Goal: Task Accomplishment & Management: Manage account settings

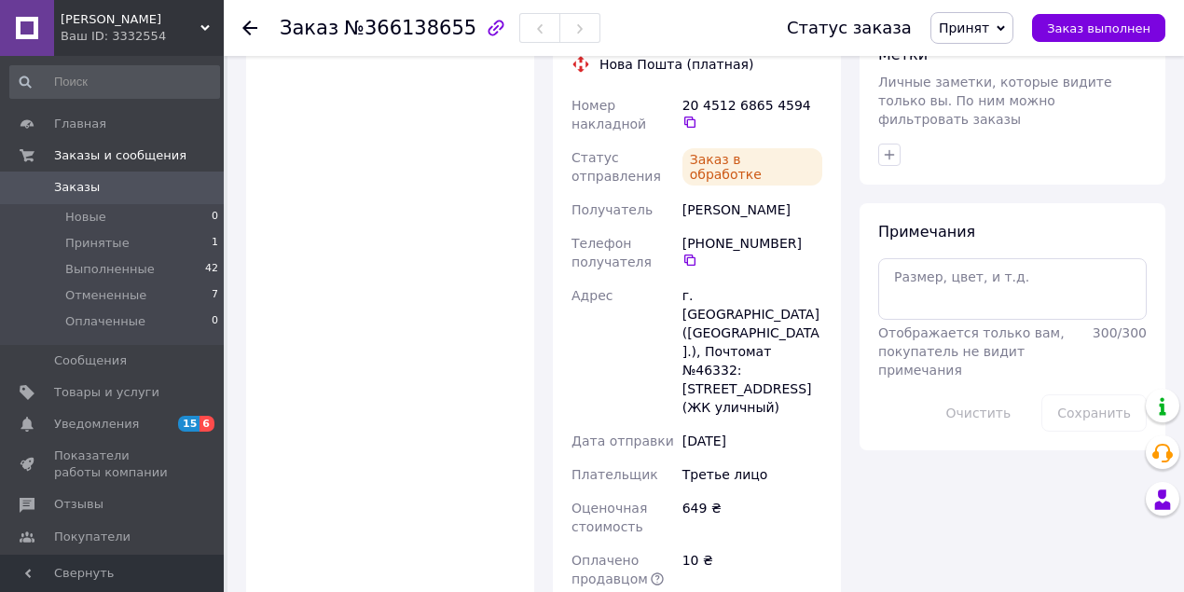
scroll to position [1430, 0]
click at [92, 244] on span "Принятые" at bounding box center [97, 243] width 64 height 17
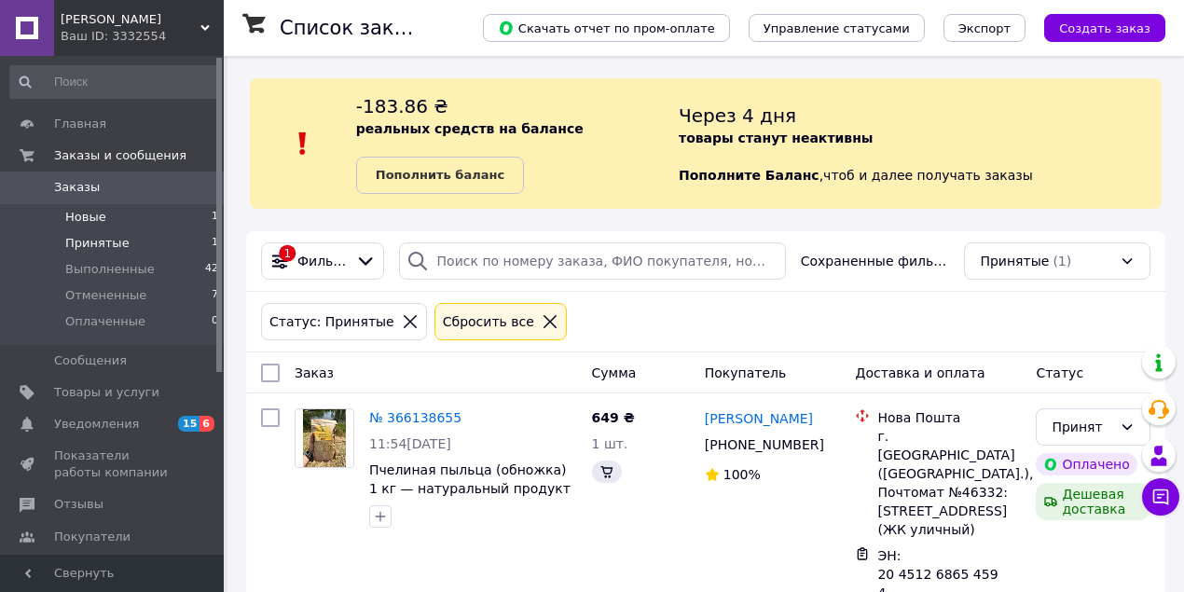
click at [90, 221] on span "Новые" at bounding box center [85, 217] width 41 height 17
click at [97, 220] on span "Новые" at bounding box center [85, 217] width 41 height 17
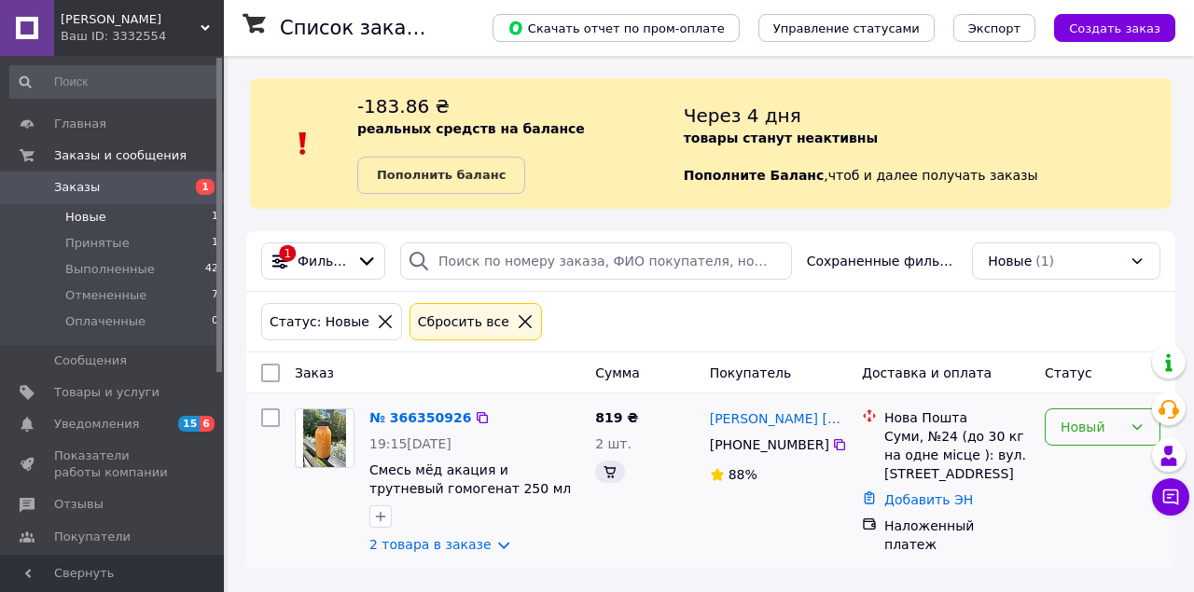
click at [1087, 436] on div "Новый" at bounding box center [1091, 427] width 62 height 21
click at [1086, 467] on li "Принят" at bounding box center [1102, 467] width 114 height 34
click at [474, 547] on link "2 товара в заказе" at bounding box center [430, 544] width 122 height 15
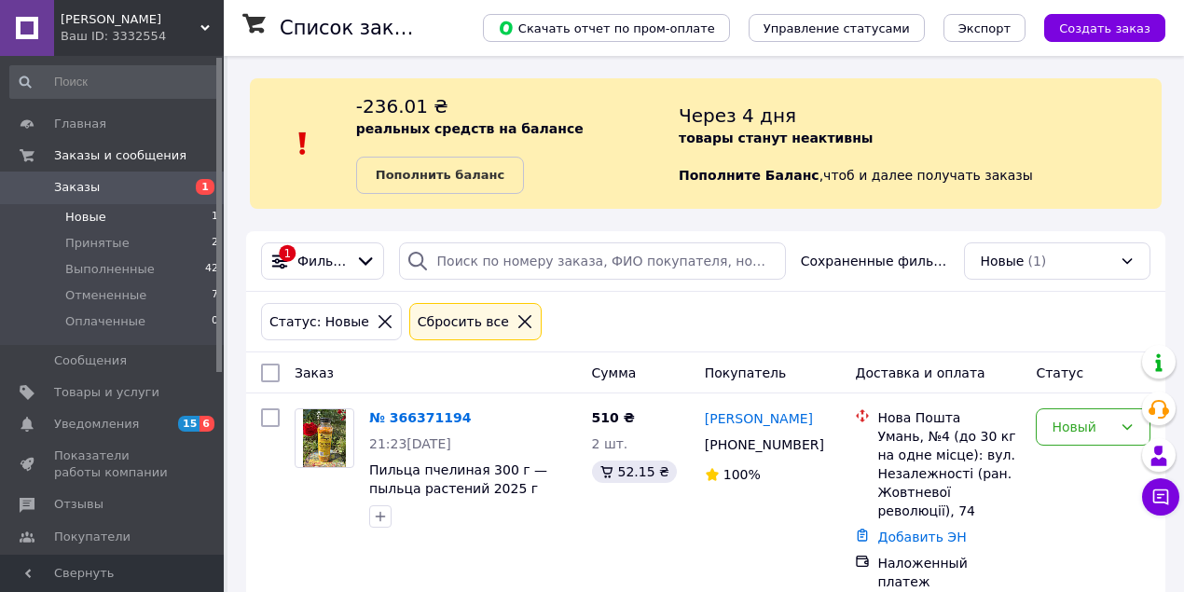
click at [111, 217] on li "Новые 1" at bounding box center [114, 217] width 229 height 26
click at [1098, 428] on div "Новый" at bounding box center [1082, 427] width 61 height 21
click at [1073, 461] on li "Принят" at bounding box center [1093, 467] width 113 height 34
click at [89, 394] on span "Товары и услуги" at bounding box center [106, 392] width 105 height 17
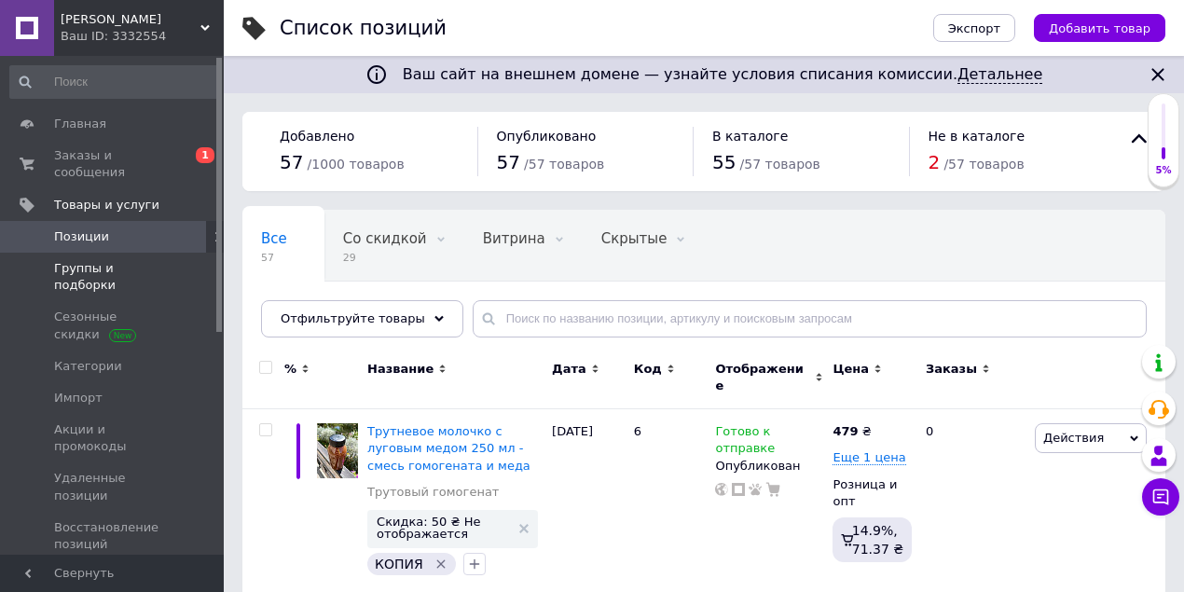
click at [154, 260] on span "Группы и подборки" at bounding box center [113, 277] width 118 height 34
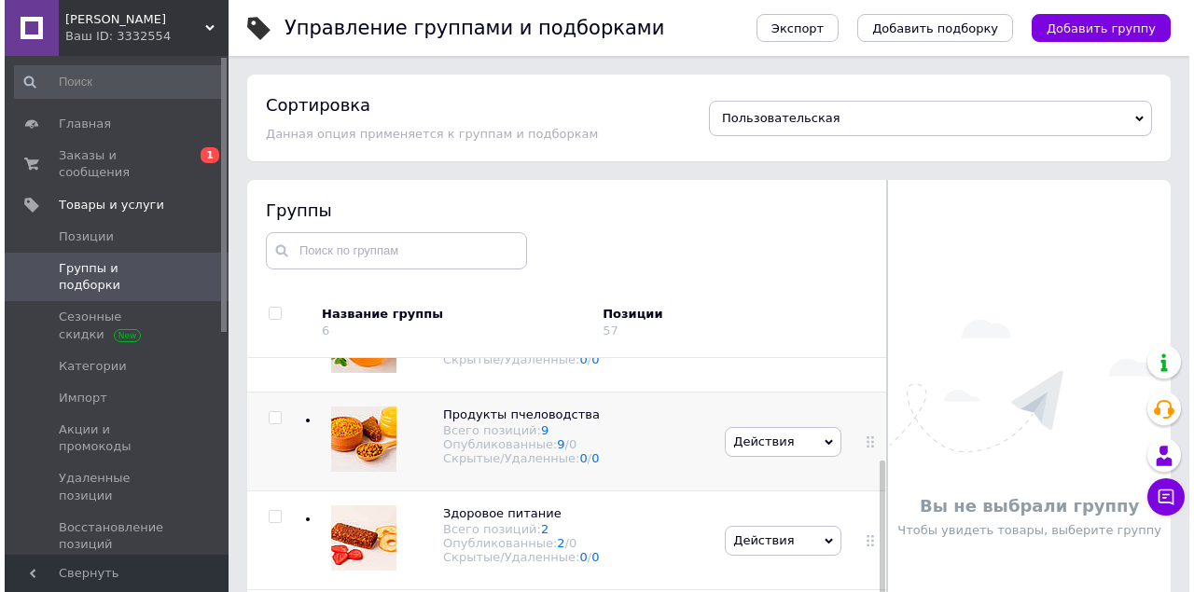
scroll to position [124, 0]
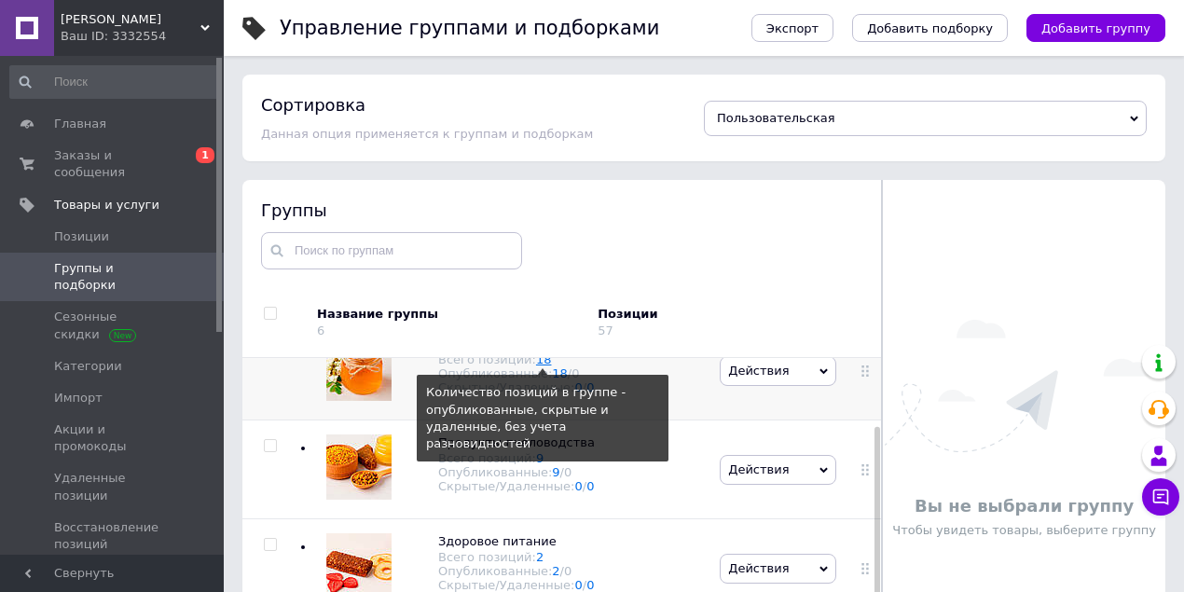
click at [536, 367] on link "18" at bounding box center [544, 360] width 16 height 14
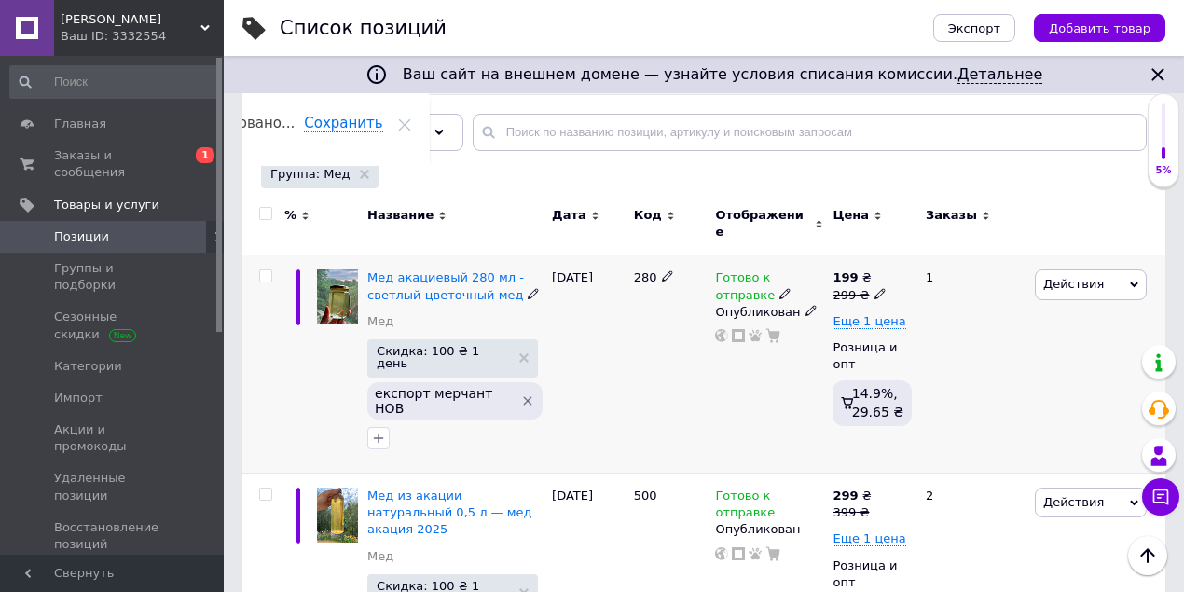
scroll to position [187, 0]
click at [874, 212] on icon at bounding box center [878, 216] width 8 height 8
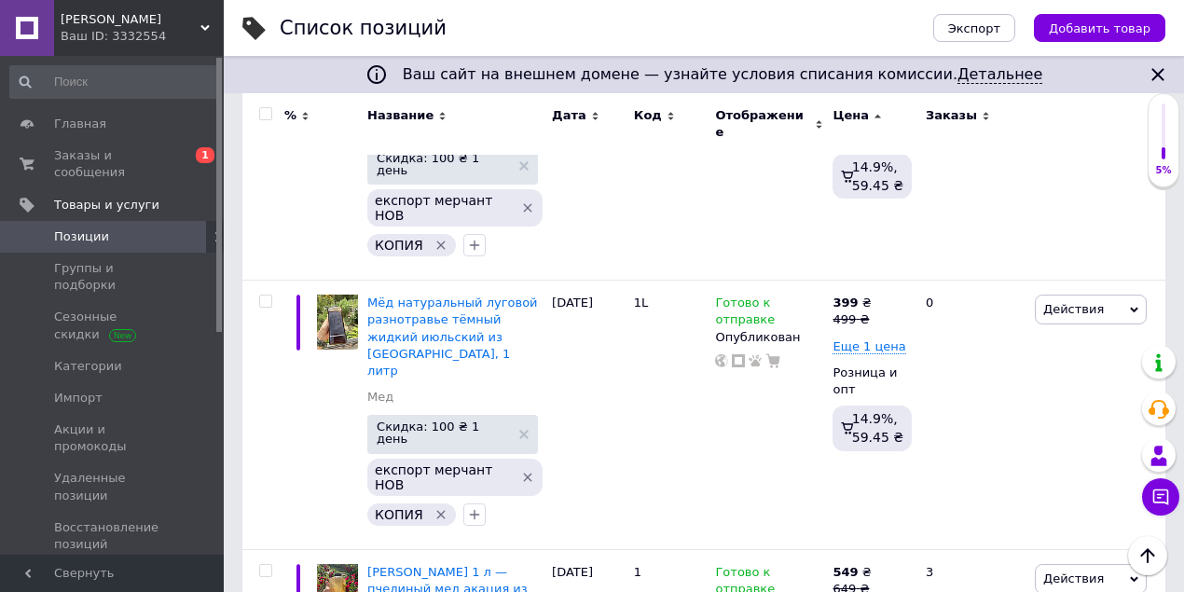
scroll to position [3734, 0]
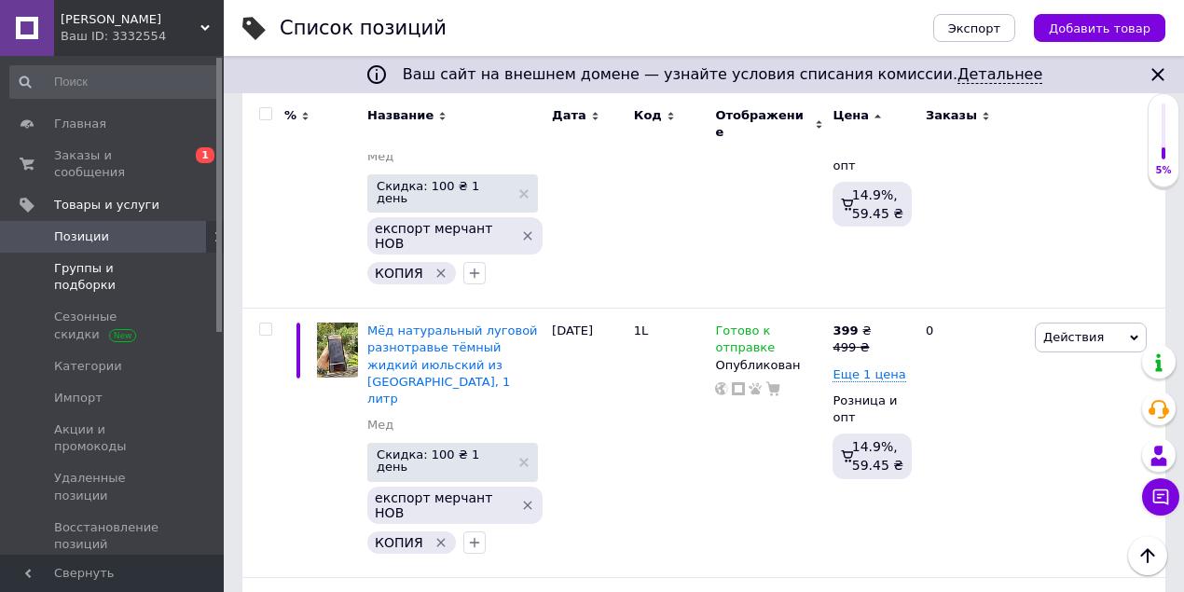
click at [144, 253] on link "Группы и подборки" at bounding box center [114, 277] width 229 height 48
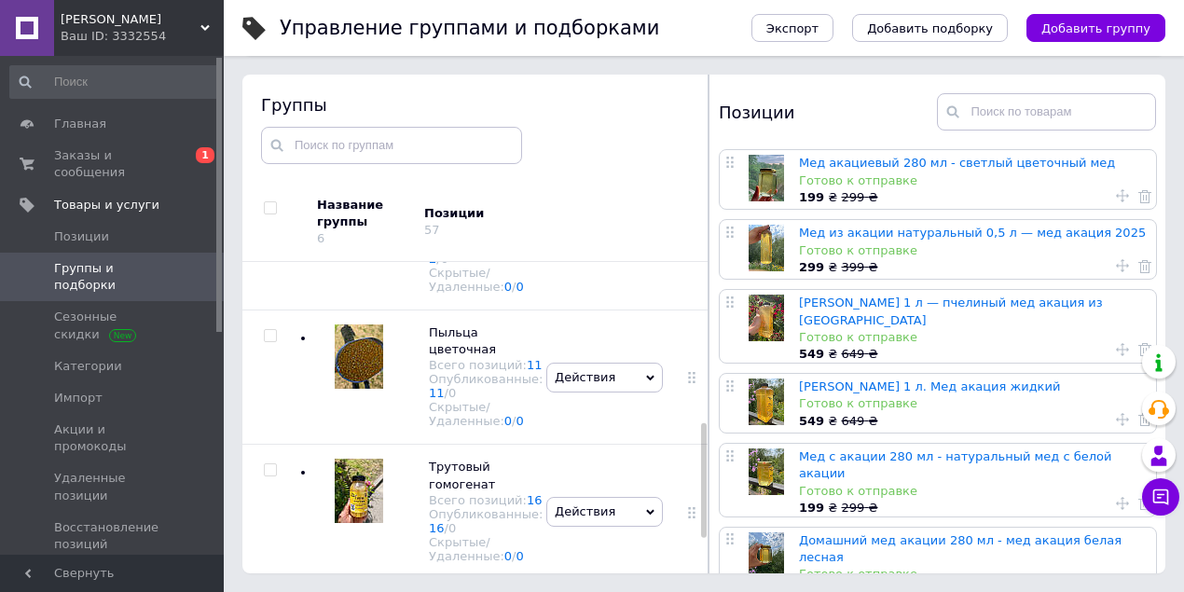
scroll to position [435, 0]
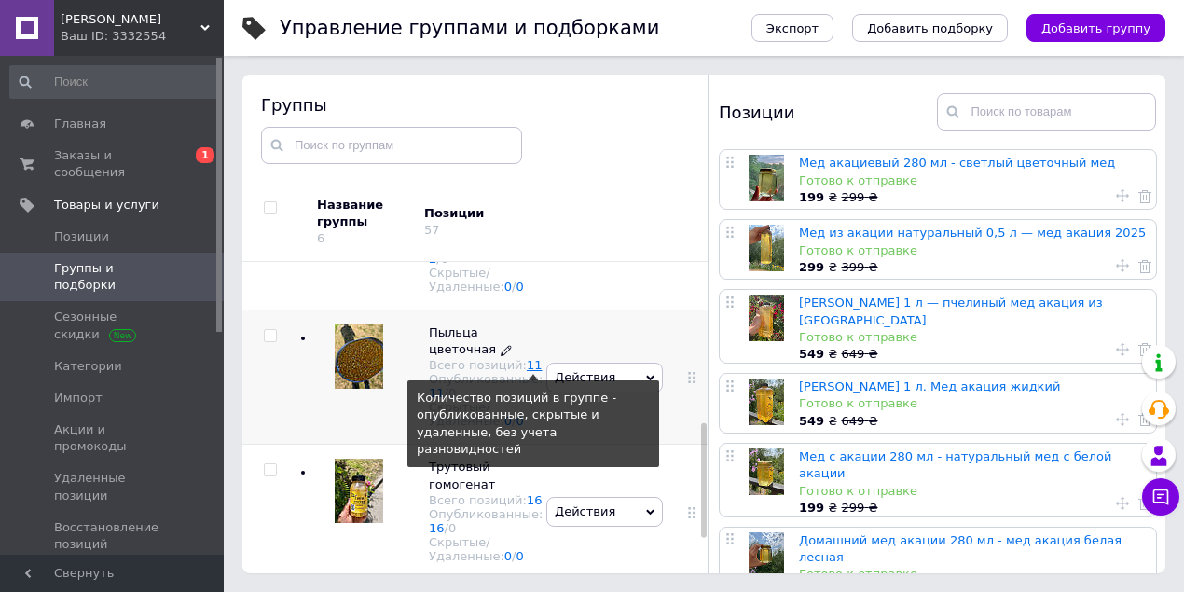
click at [527, 372] on link "11" at bounding box center [535, 365] width 16 height 14
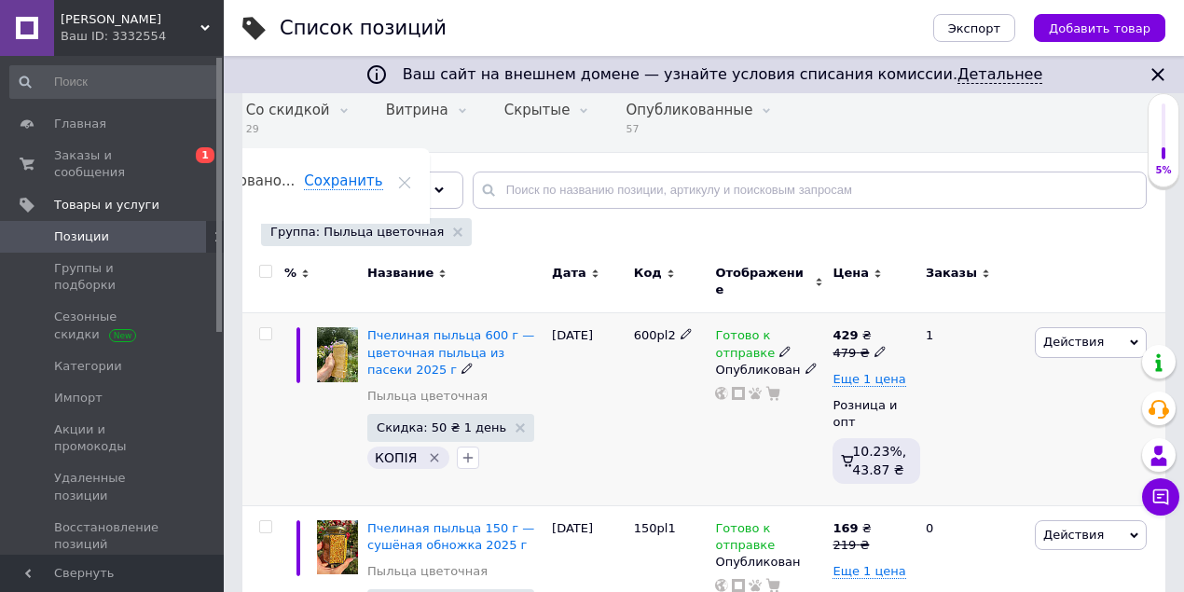
scroll to position [187, 0]
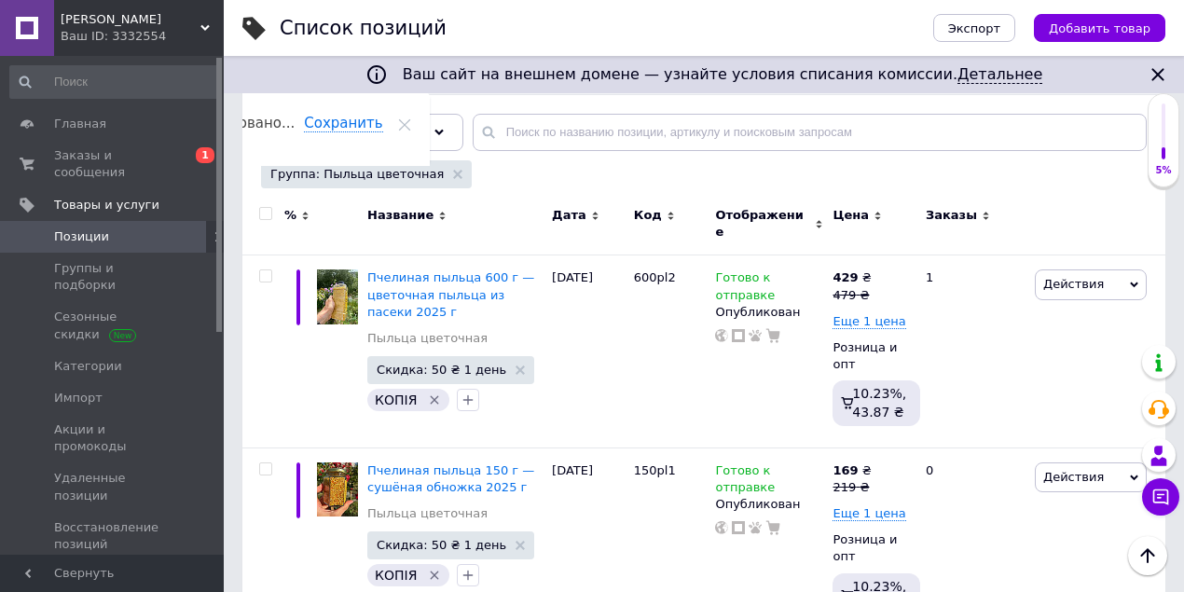
click at [875, 216] on use at bounding box center [878, 216] width 6 height 8
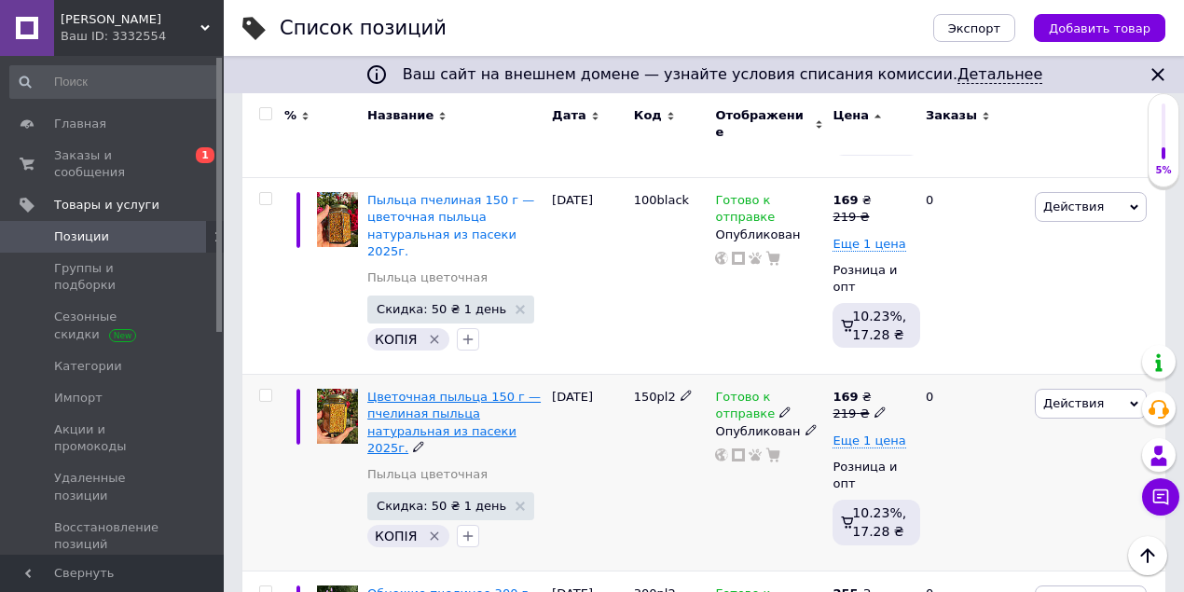
scroll to position [478, 0]
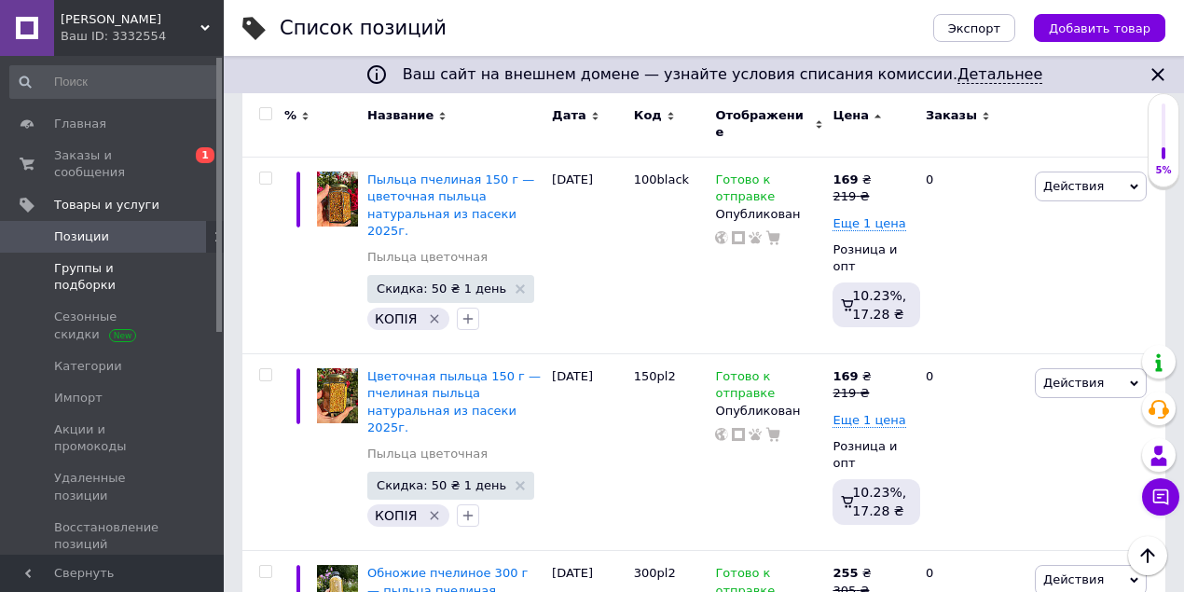
click at [93, 260] on span "Группы и подборки" at bounding box center [113, 277] width 118 height 34
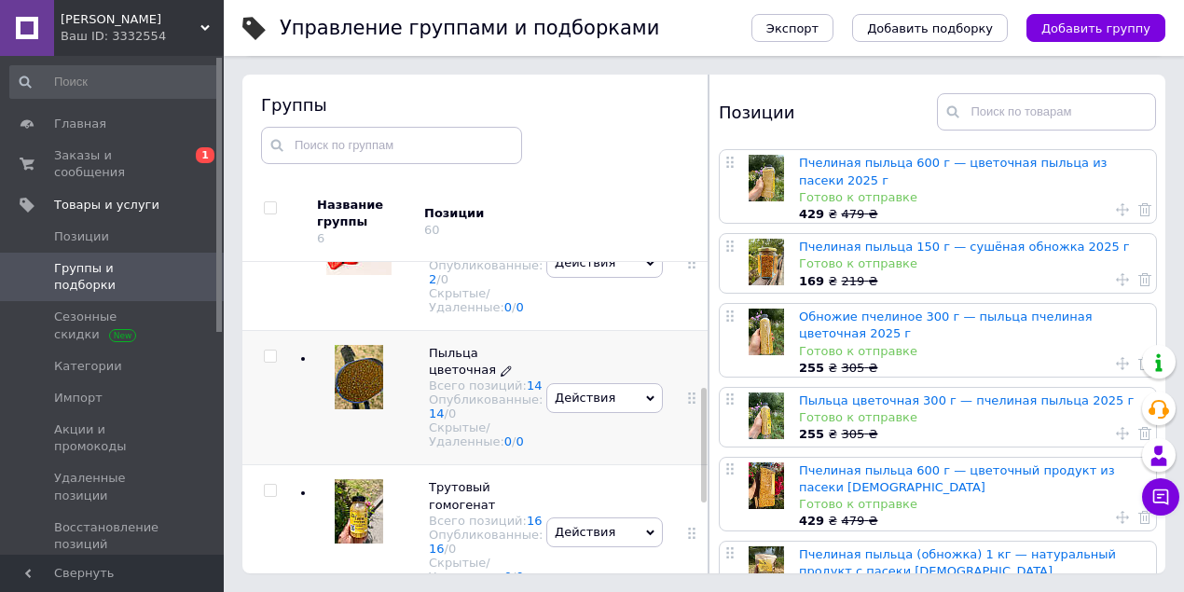
scroll to position [450, 0]
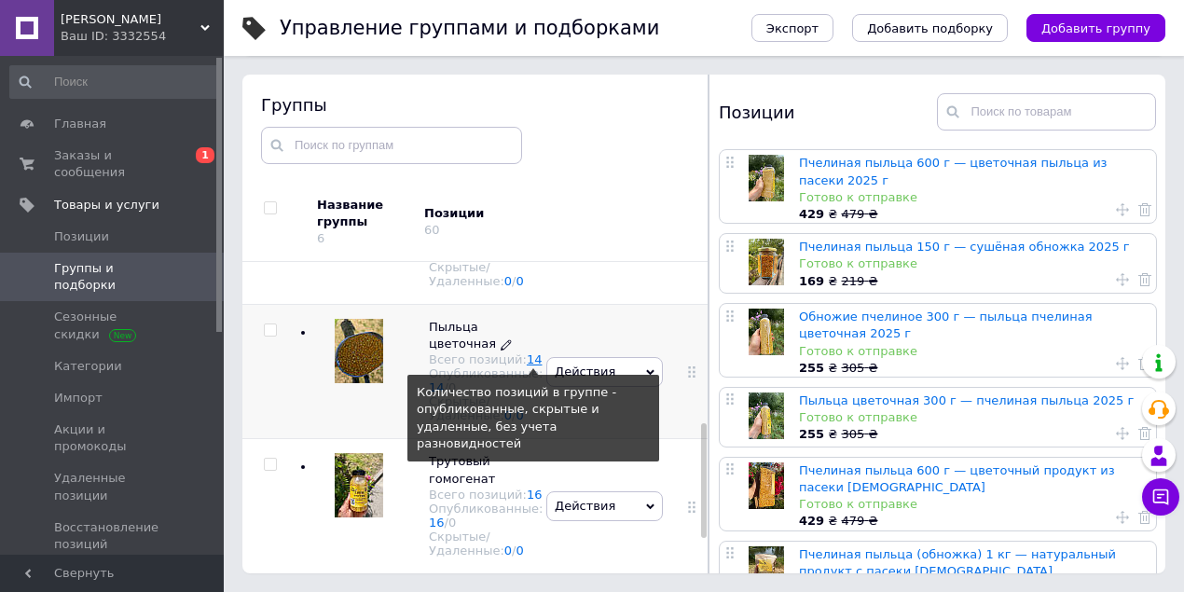
click at [527, 367] on link "14" at bounding box center [535, 360] width 16 height 14
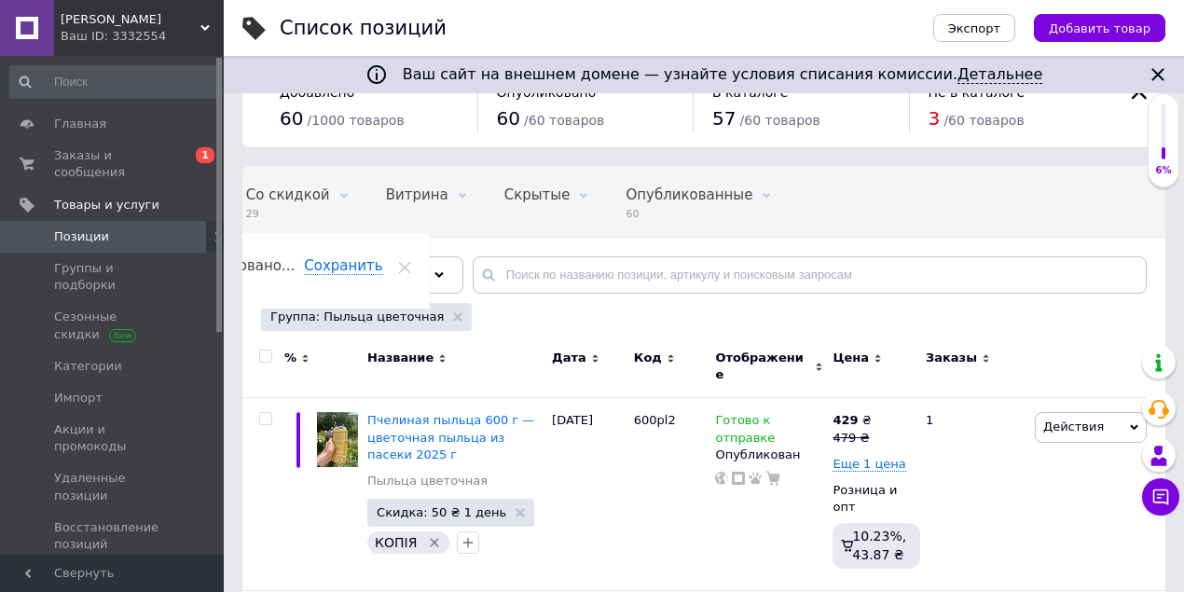
scroll to position [124, 0]
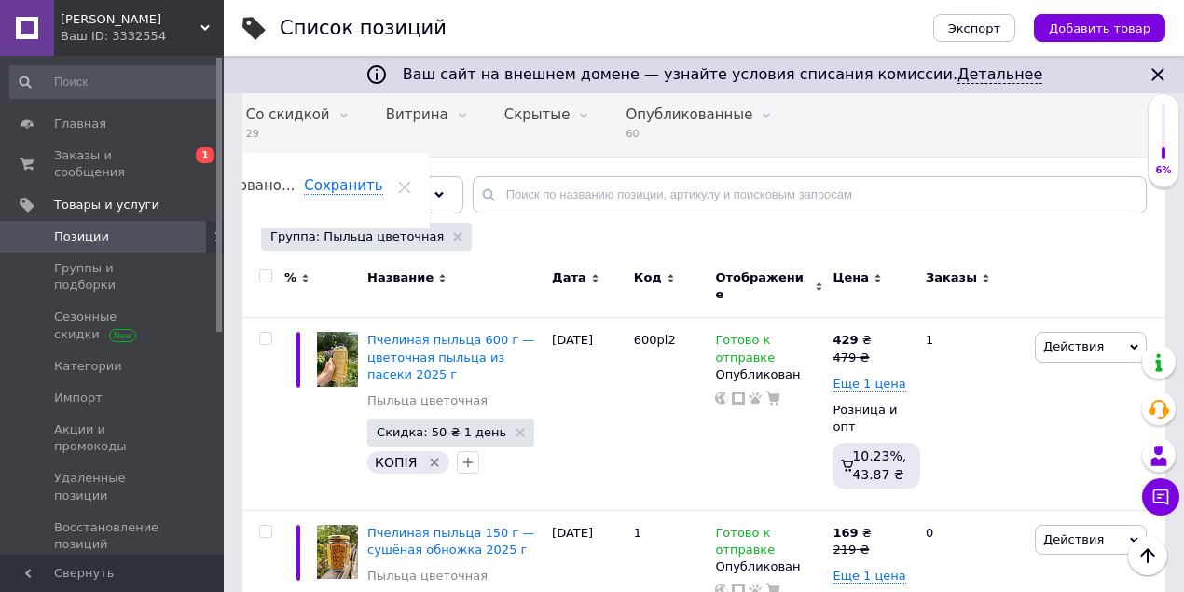
click at [874, 276] on icon at bounding box center [878, 278] width 8 height 8
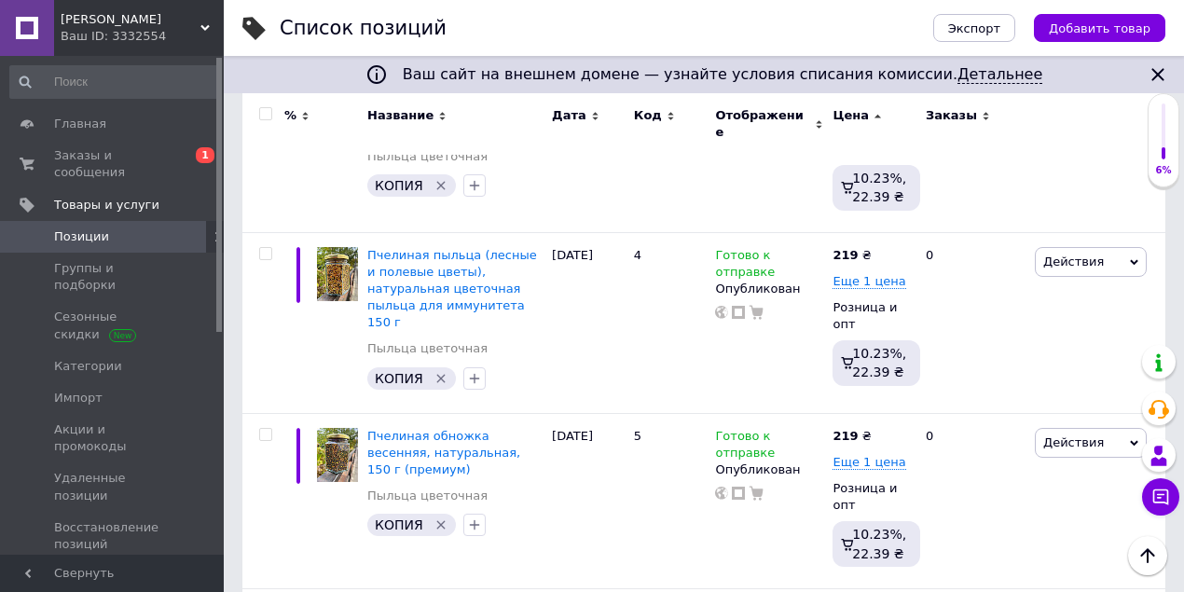
scroll to position [994, 0]
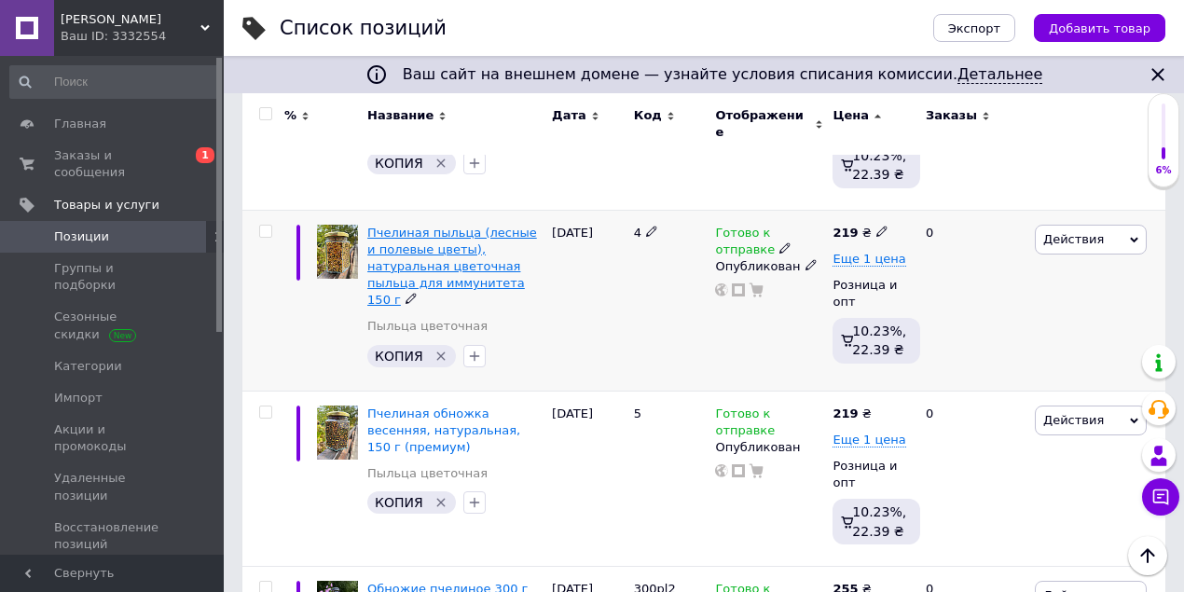
click at [422, 245] on span "Пчелиная пыльца (лесные и полевые цветы), натуральная цветочная пыльца для имму…" at bounding box center [452, 267] width 170 height 82
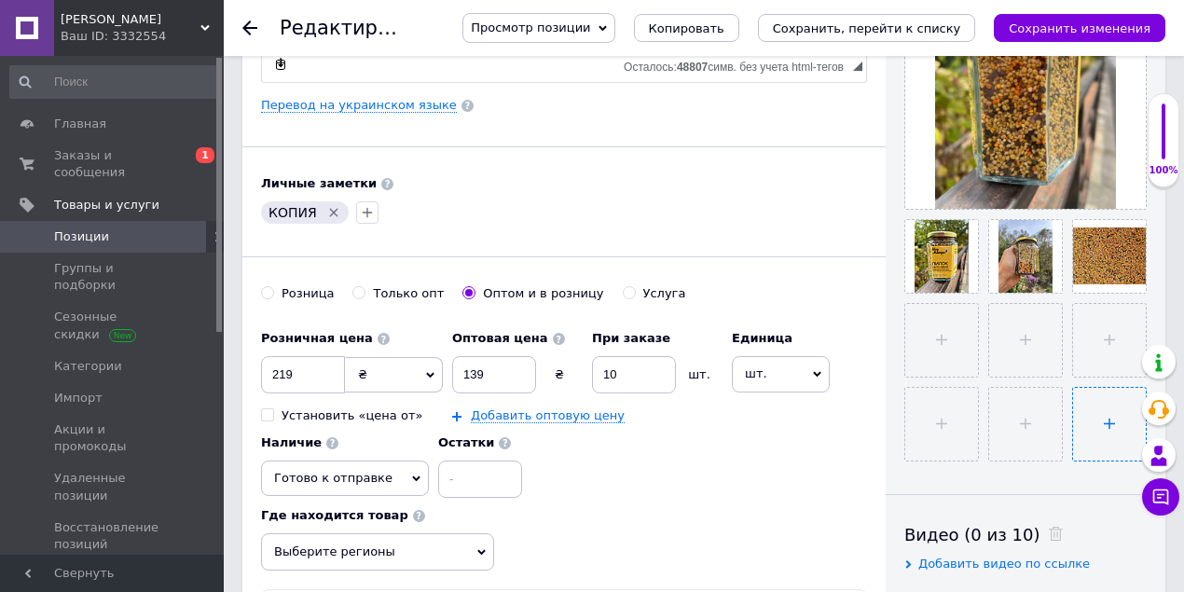
scroll to position [497, 0]
click at [1141, 278] on icon at bounding box center [1135, 277] width 14 height 14
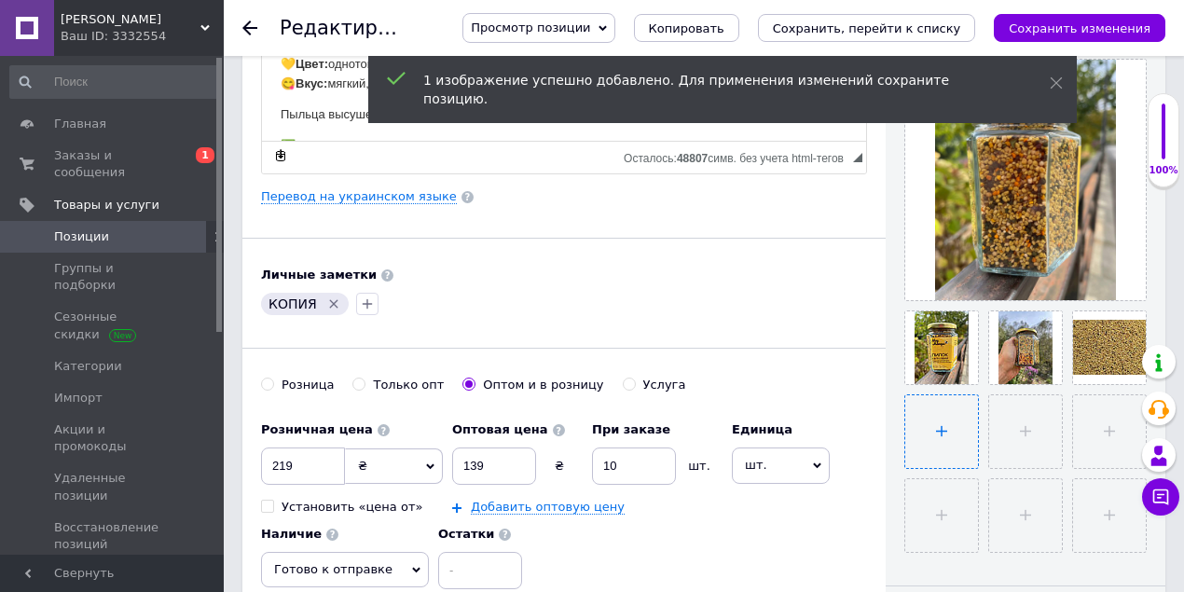
scroll to position [373, 0]
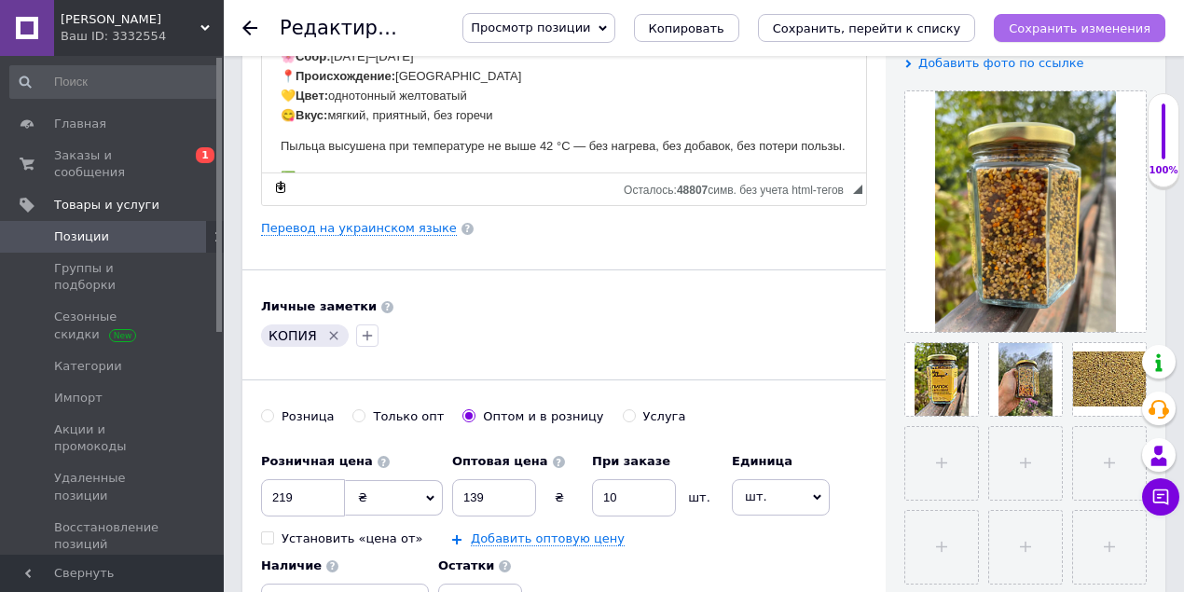
click at [1076, 26] on icon "Сохранить изменения" at bounding box center [1080, 28] width 142 height 14
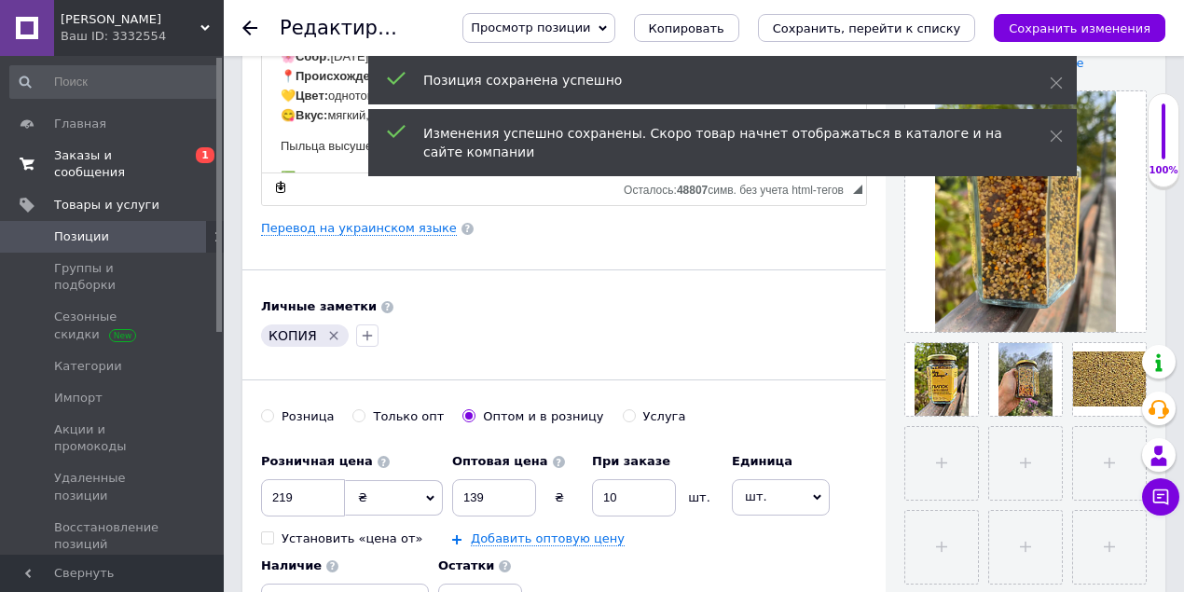
click at [116, 159] on span "Заказы и сообщения" at bounding box center [113, 164] width 118 height 34
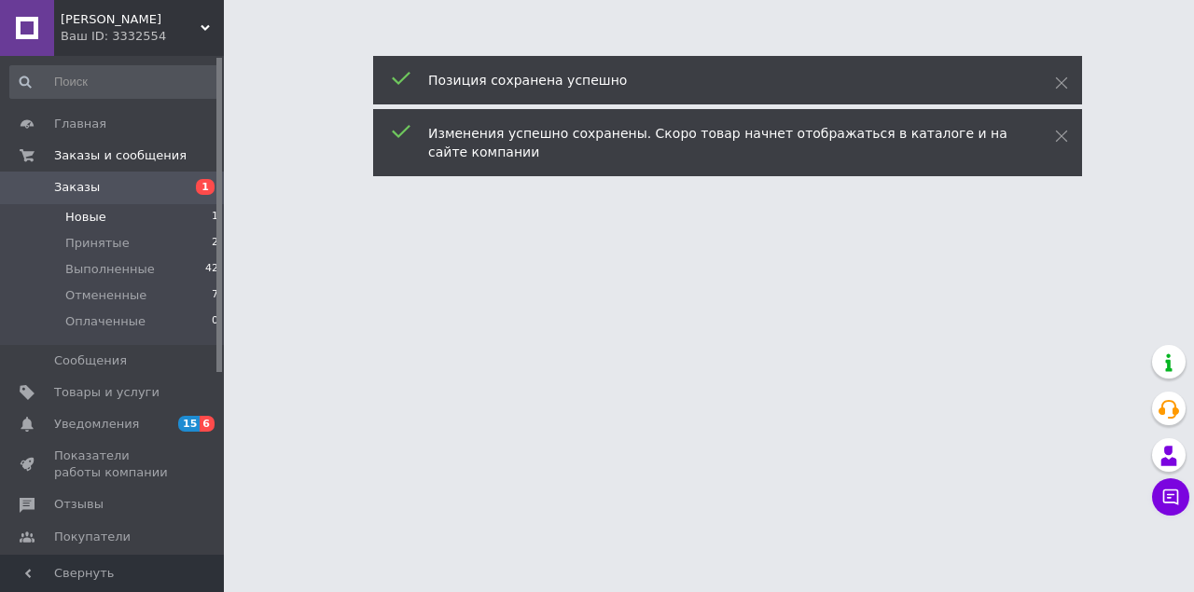
click at [114, 215] on li "Новые 1" at bounding box center [114, 217] width 229 height 26
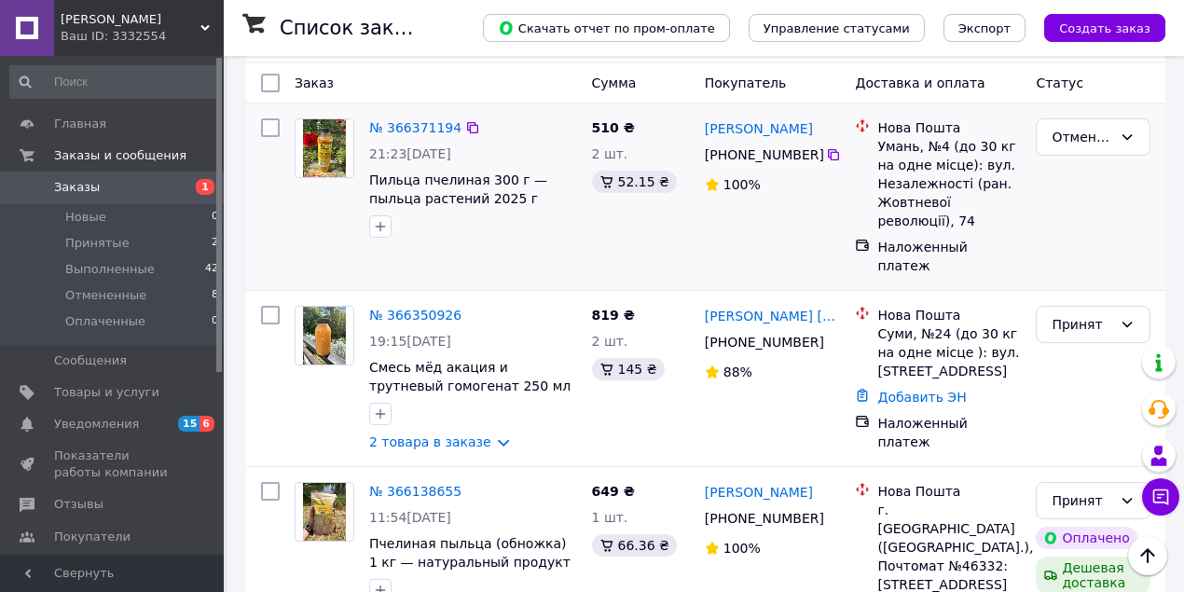
scroll to position [248, 0]
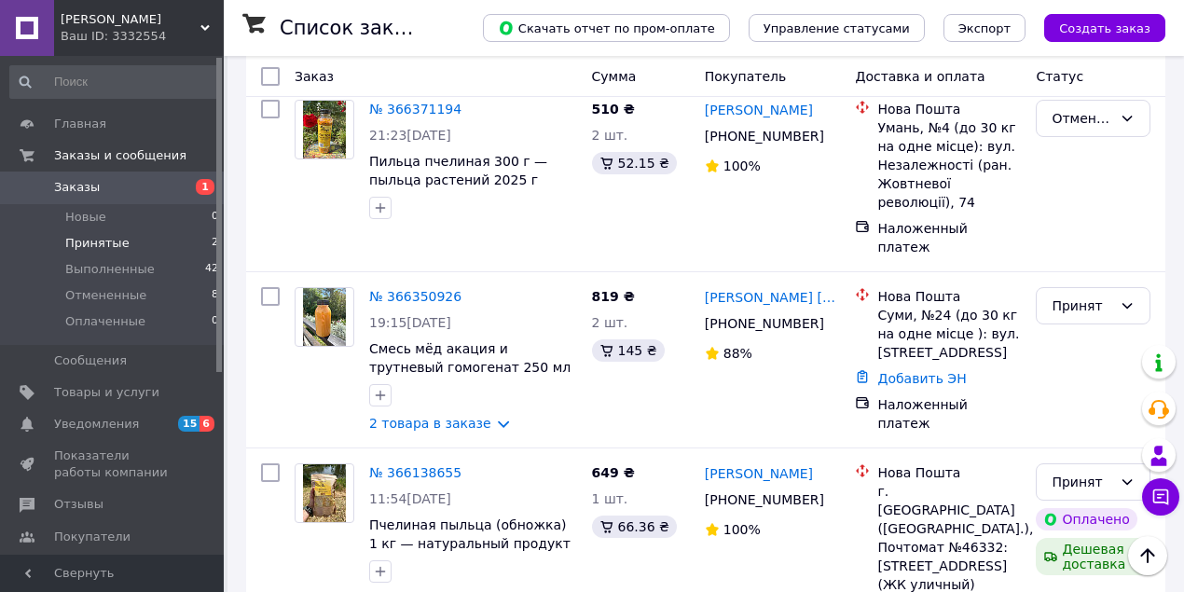
click at [122, 233] on li "Принятые 2" at bounding box center [114, 243] width 229 height 26
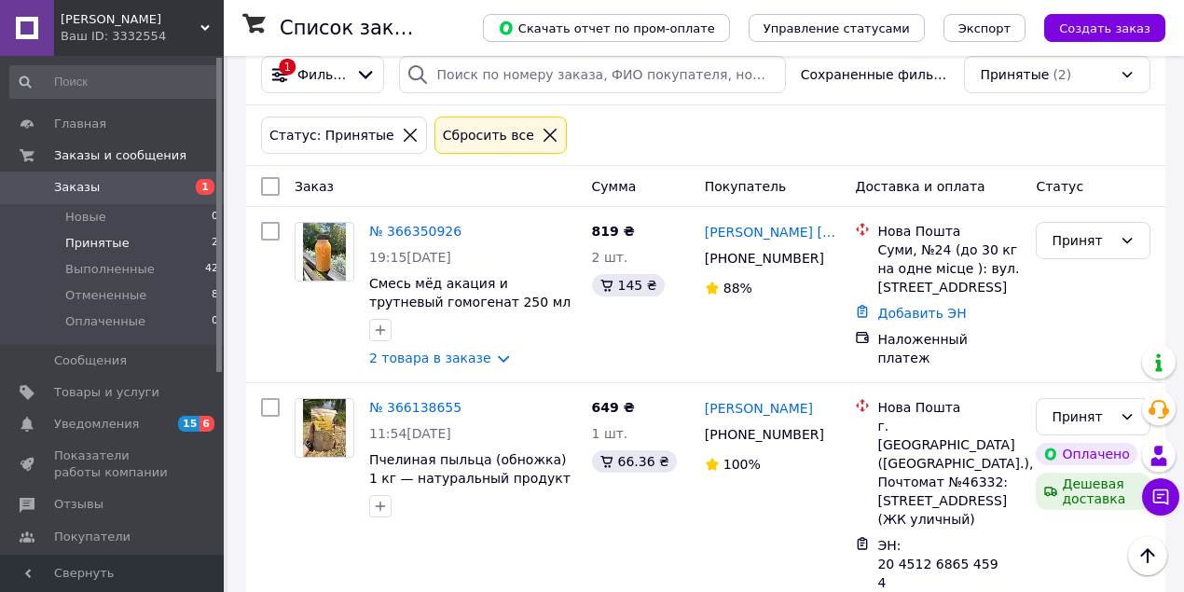
scroll to position [231, 0]
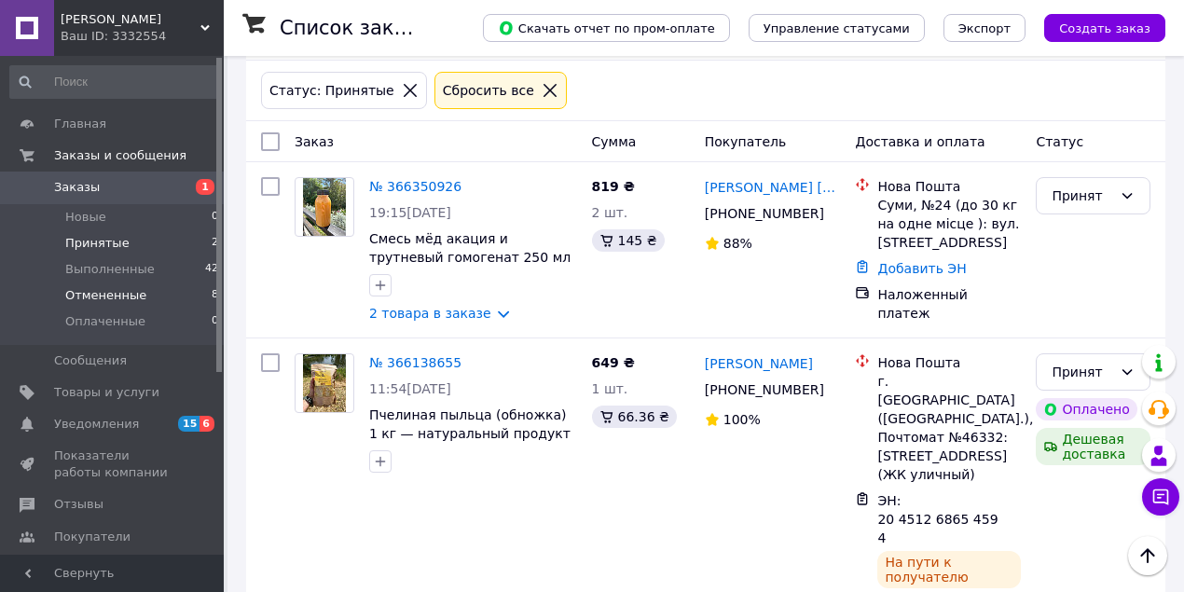
click at [124, 295] on span "Отмененные" at bounding box center [105, 295] width 81 height 17
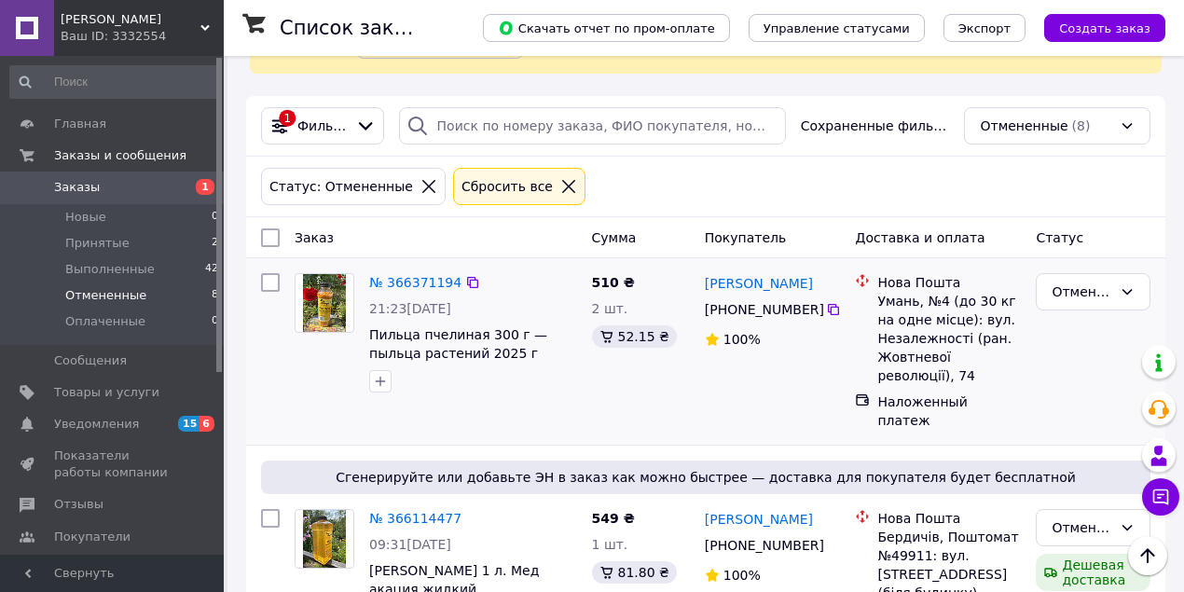
scroll to position [124, 0]
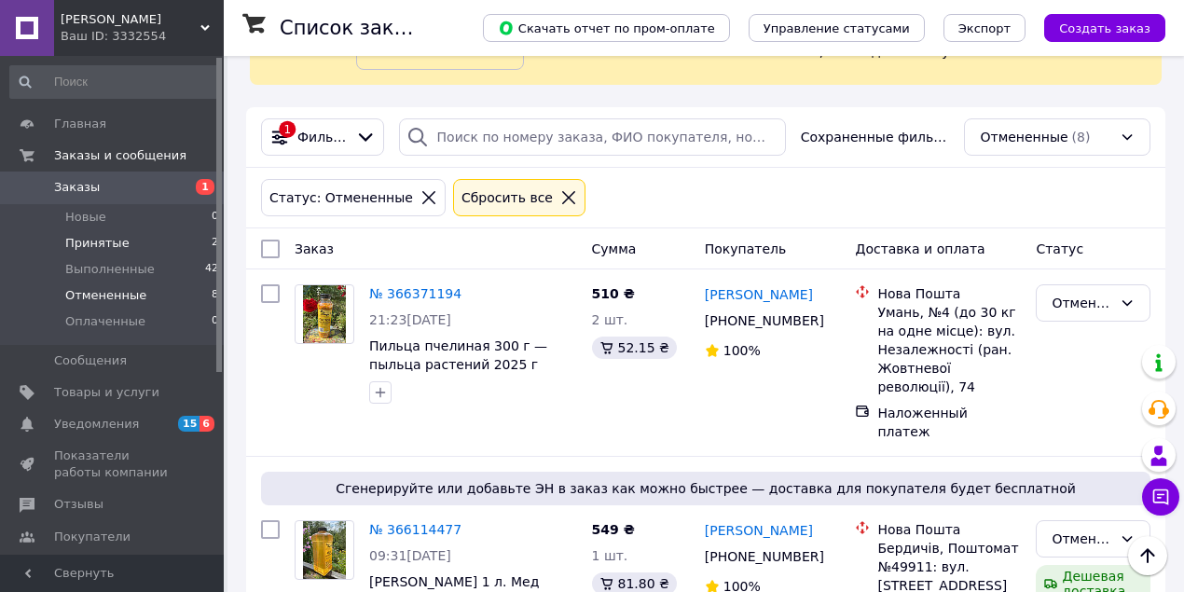
click at [118, 242] on span "Принятые" at bounding box center [97, 243] width 64 height 17
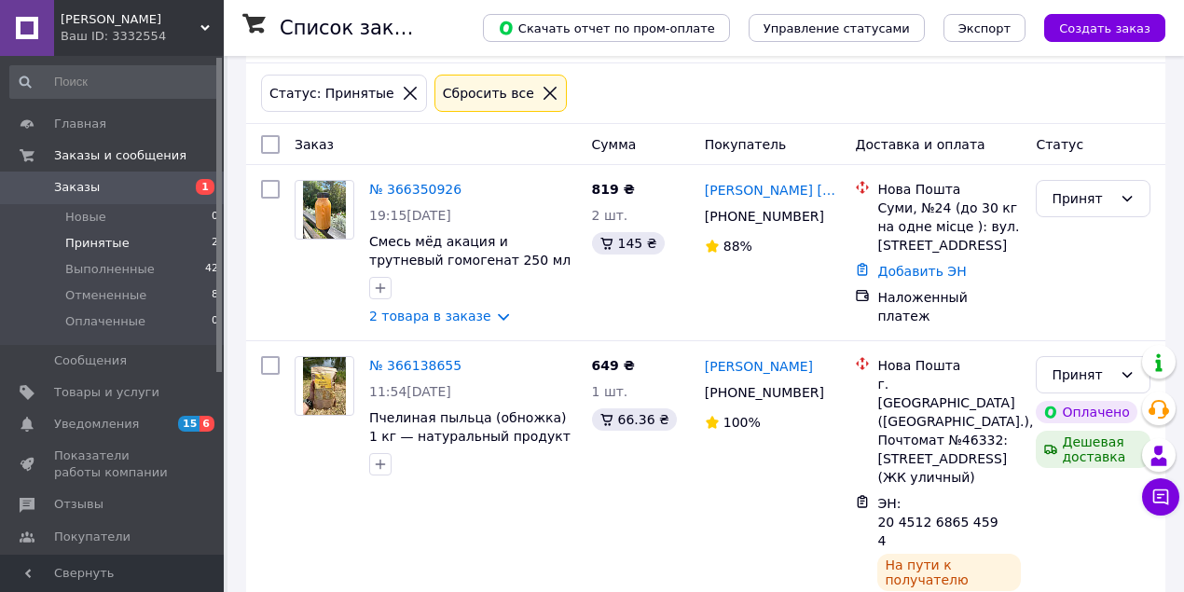
scroll to position [231, 0]
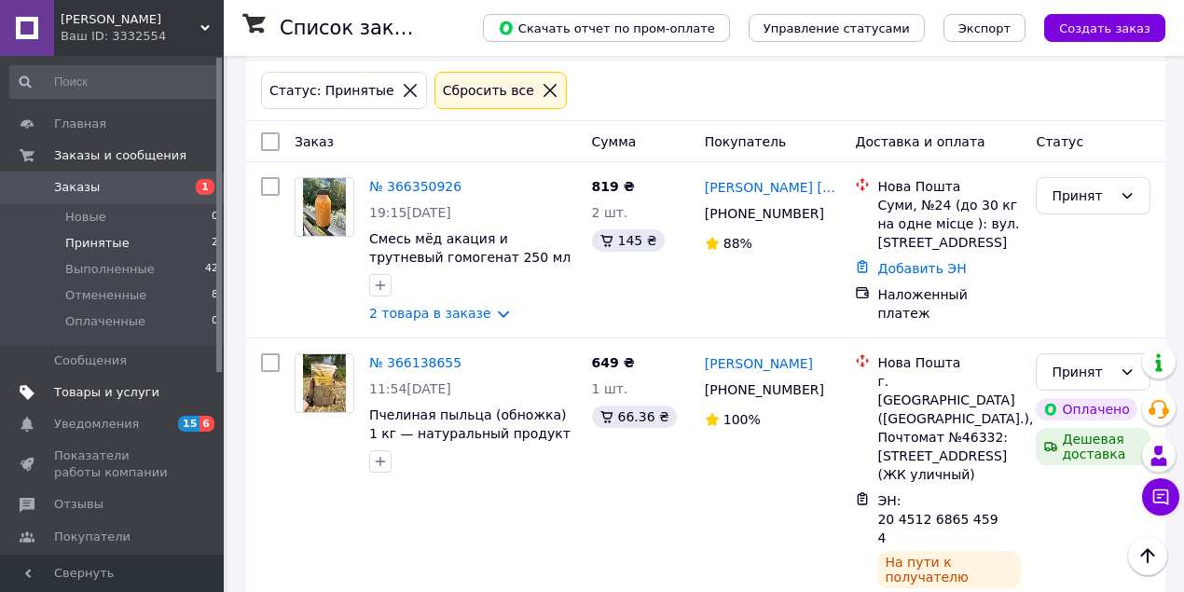
click at [113, 387] on span "Товары и услуги" at bounding box center [106, 392] width 105 height 17
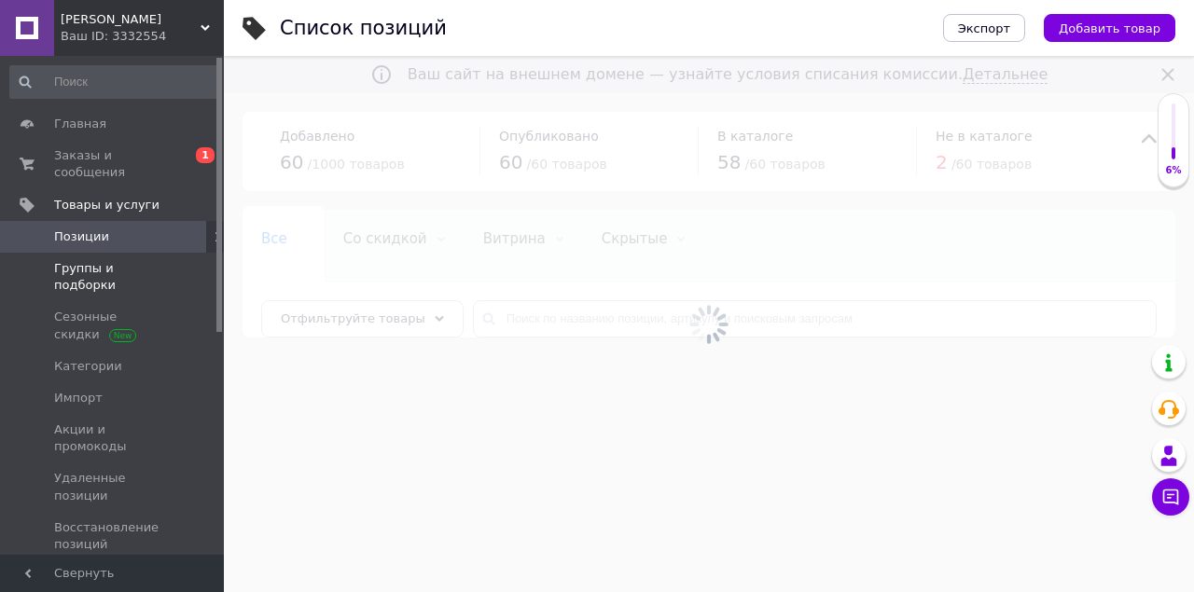
click at [140, 262] on link "Группы и подборки" at bounding box center [114, 277] width 229 height 48
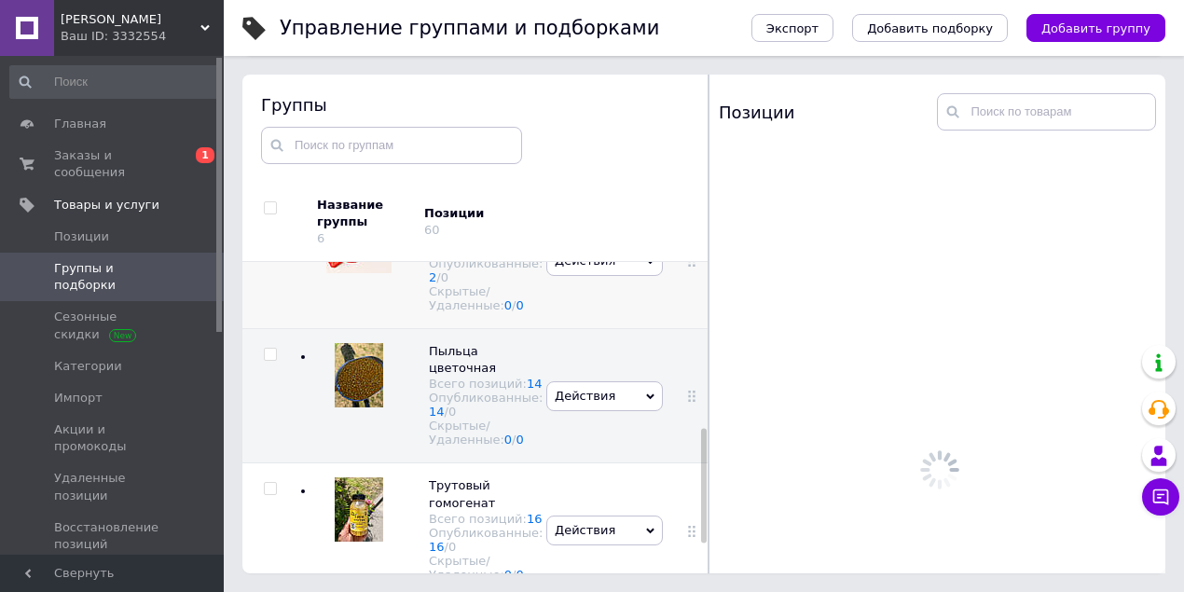
scroll to position [533, 0]
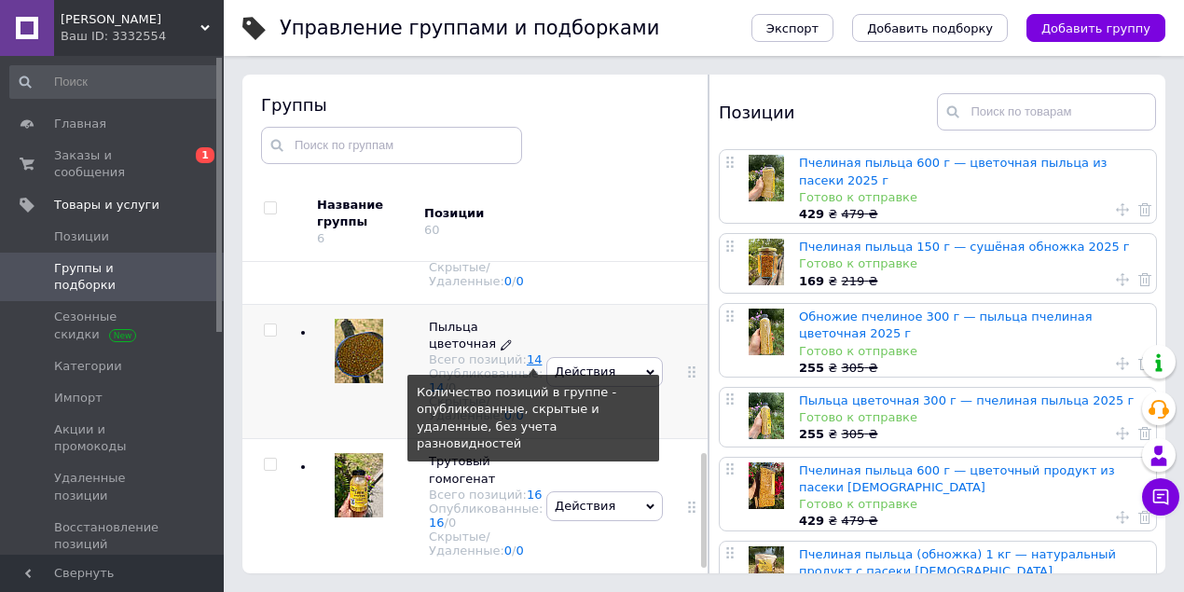
click at [527, 353] on link "14" at bounding box center [535, 360] width 16 height 14
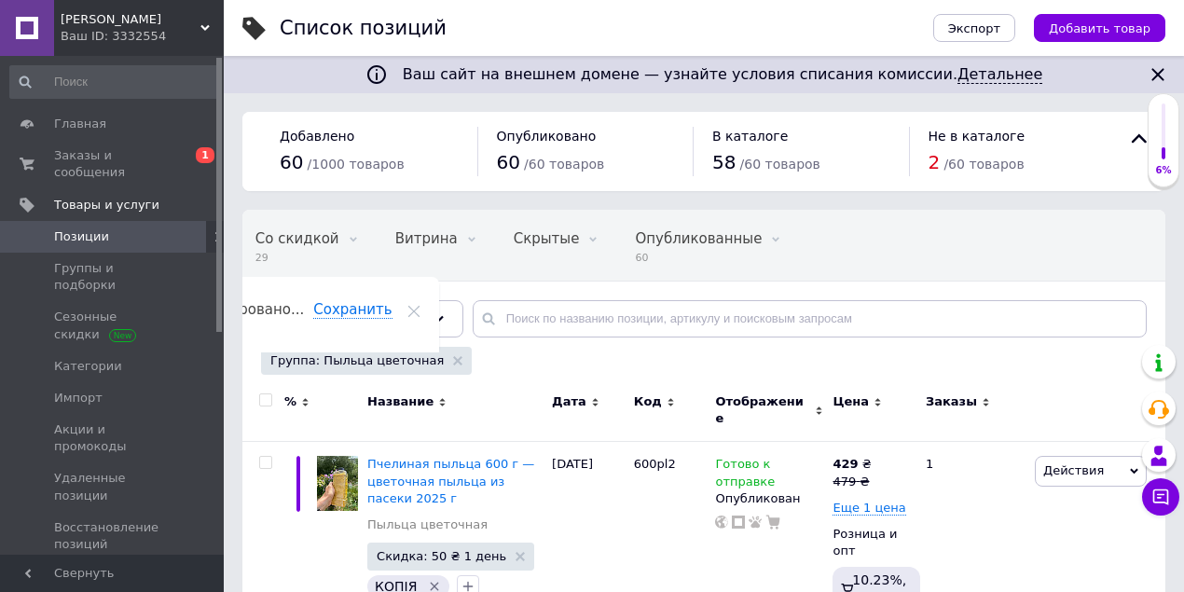
scroll to position [0, 97]
click at [875, 399] on use at bounding box center [878, 402] width 6 height 8
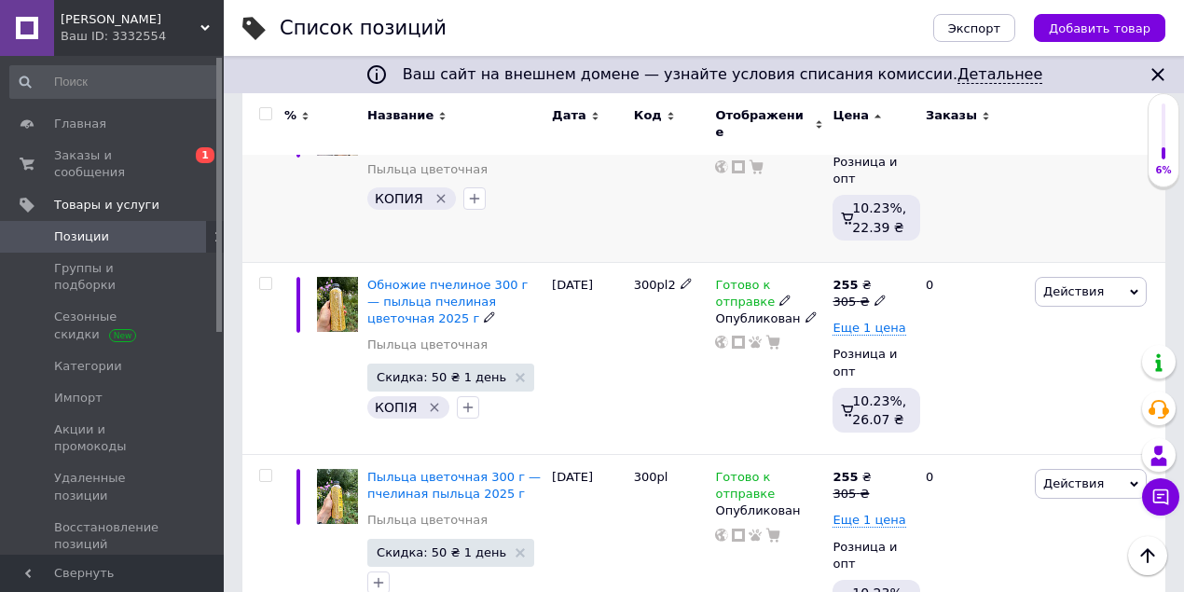
scroll to position [1367, 0]
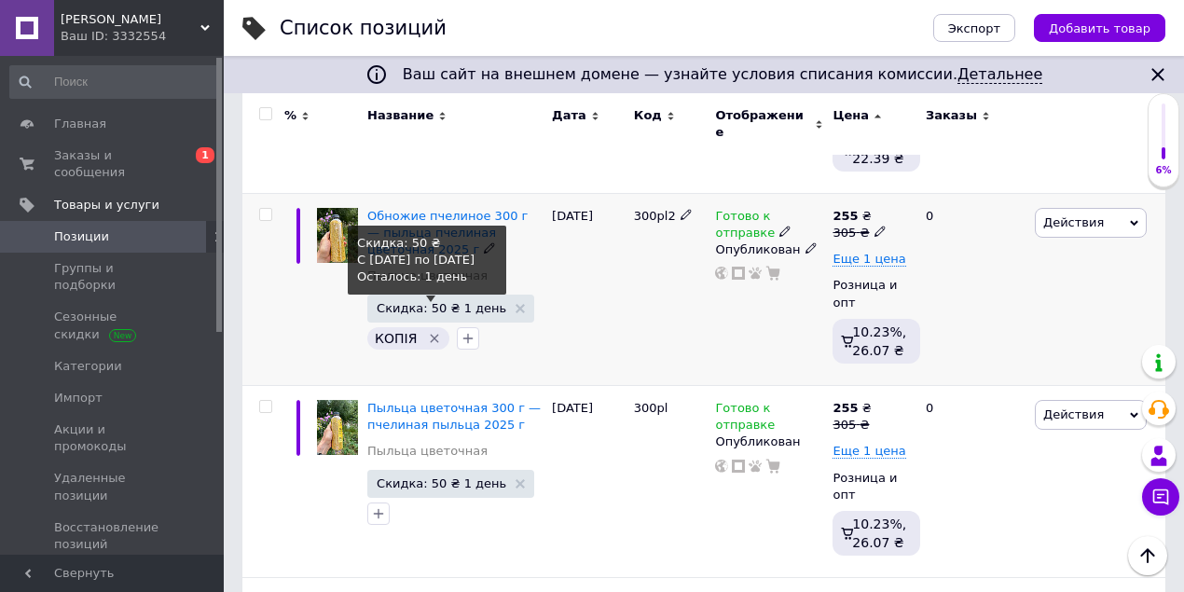
click at [464, 302] on span "Скидка: 50 ₴ 1 день" at bounding box center [442, 308] width 130 height 12
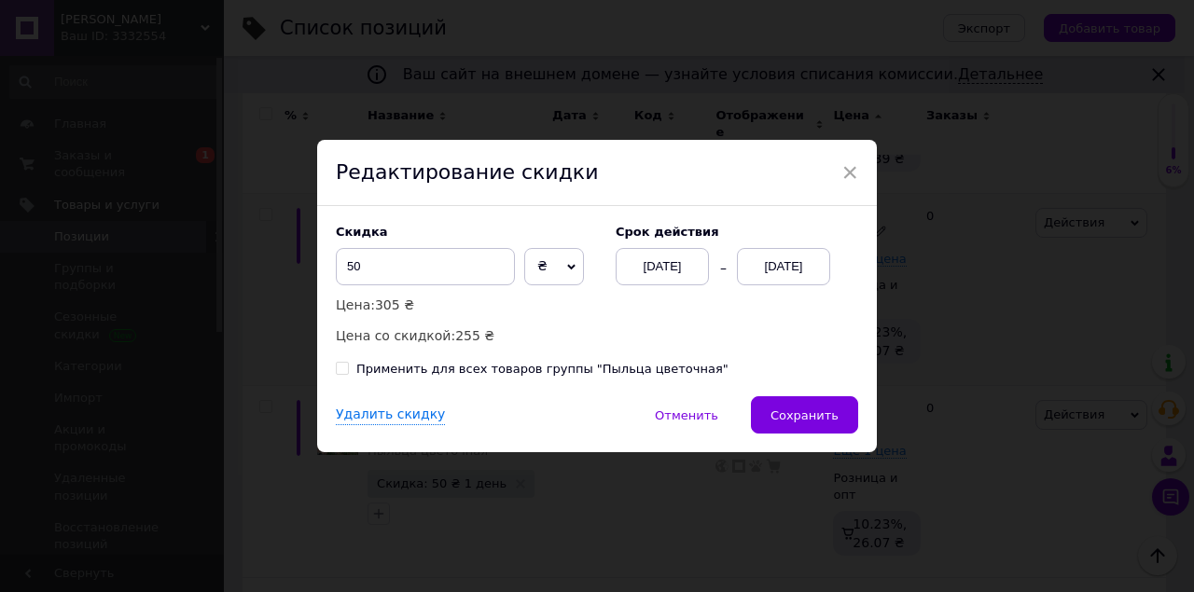
click at [394, 364] on div "Применить для всех товаров группы "Пыльца цветочная"" at bounding box center [542, 369] width 372 height 17
click at [348, 364] on input "Применить для всех товаров группы "Пыльца цветочная"" at bounding box center [342, 368] width 12 height 12
checkbox input "true"
click at [755, 246] on div "Cрок действия 06.10.2025 12.10.2025" at bounding box center [727, 255] width 261 height 61
click at [764, 267] on div "12.10.2025" at bounding box center [783, 266] width 93 height 37
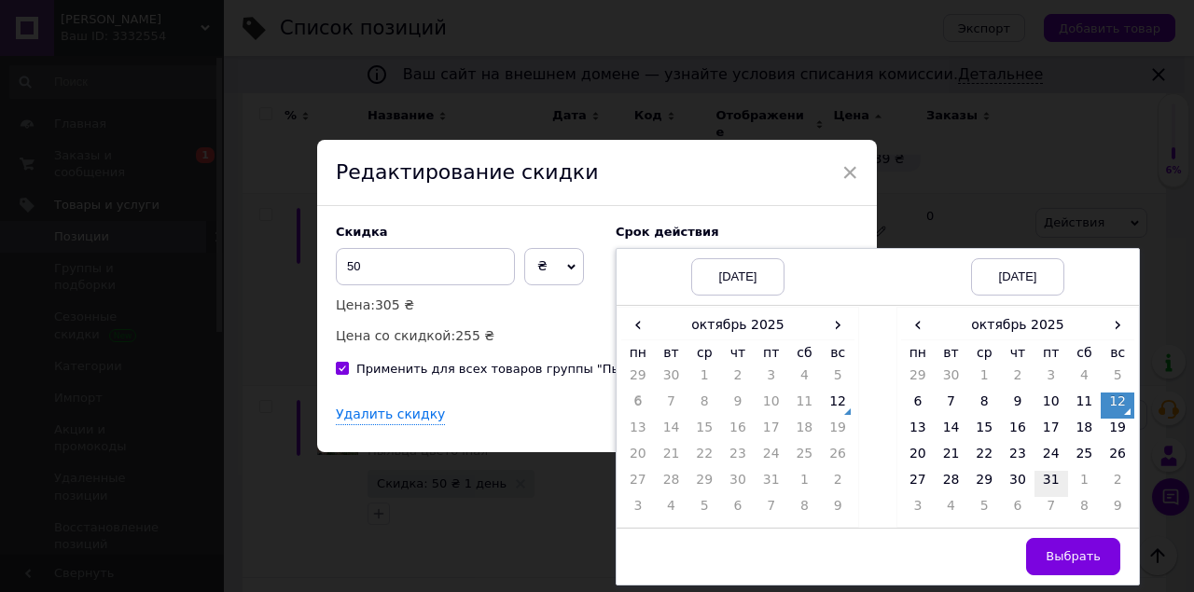
click at [1034, 489] on td "31" at bounding box center [1051, 484] width 34 height 26
click at [1056, 535] on td "Выбрать" at bounding box center [1017, 556] width 242 height 57
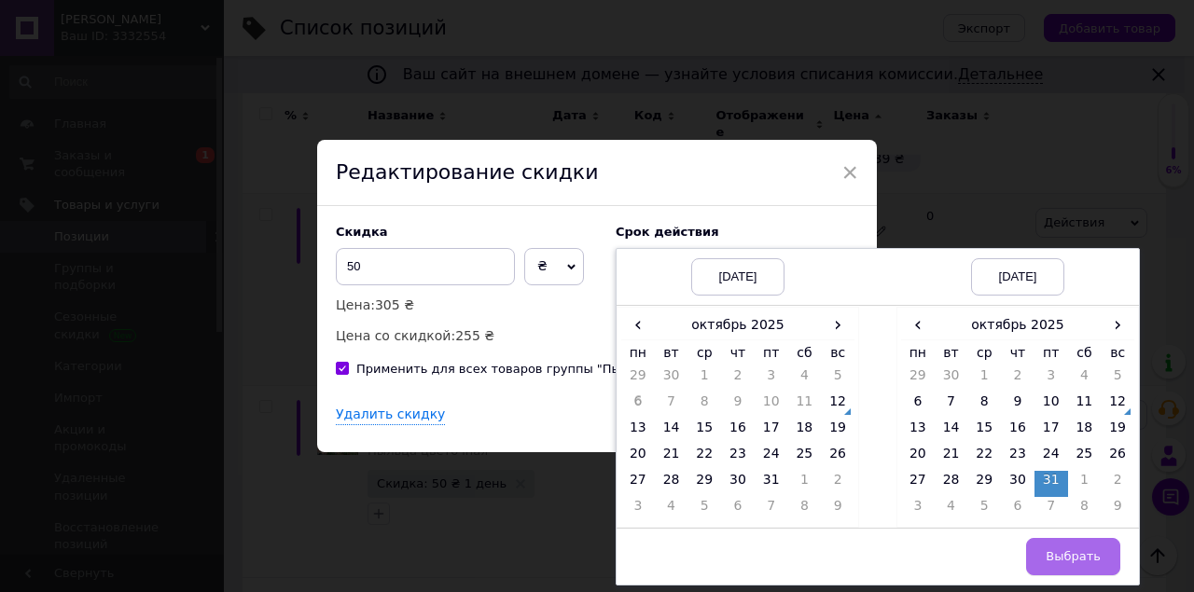
click at [1061, 541] on button "Выбрать" at bounding box center [1073, 556] width 94 height 37
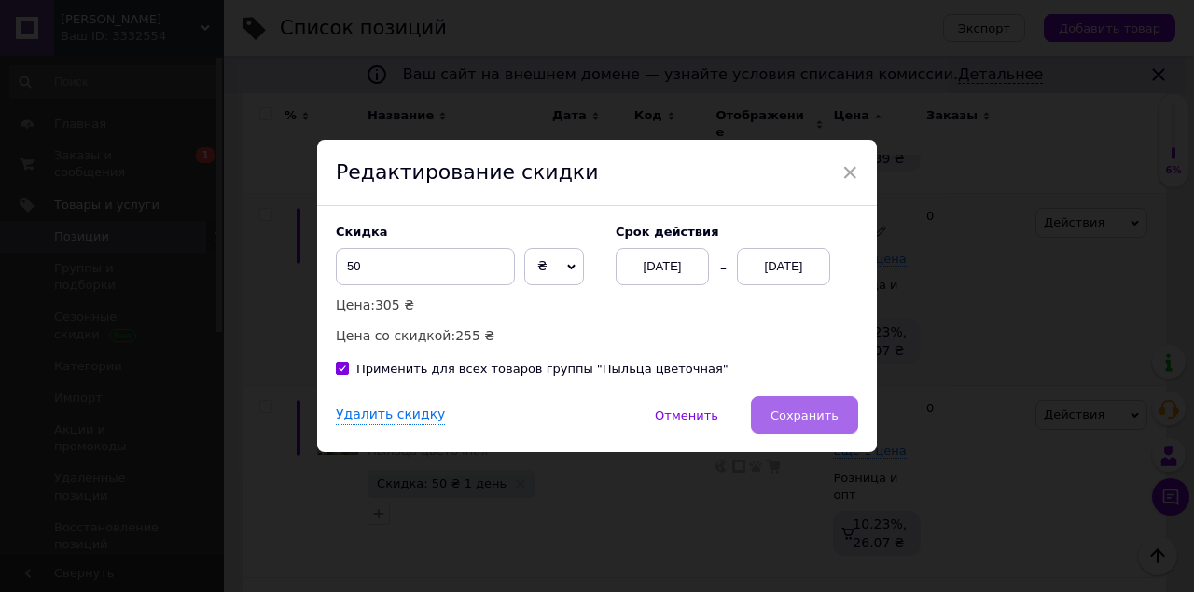
click at [815, 430] on button "Сохранить" at bounding box center [804, 414] width 107 height 37
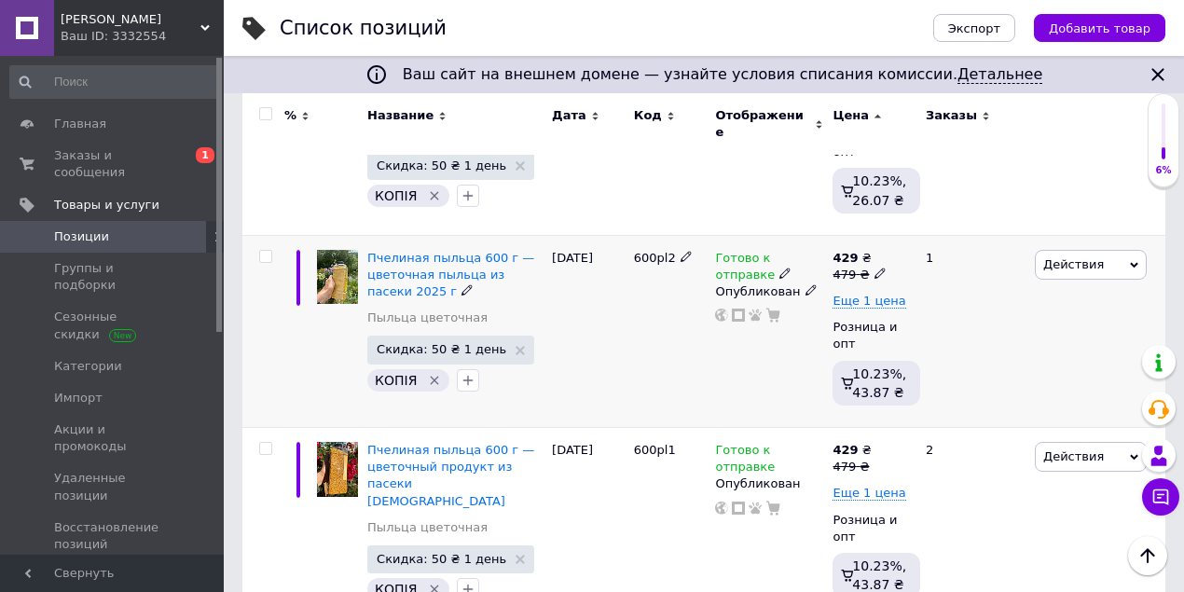
scroll to position [1927, 0]
